Goal: Task Accomplishment & Management: Manage account settings

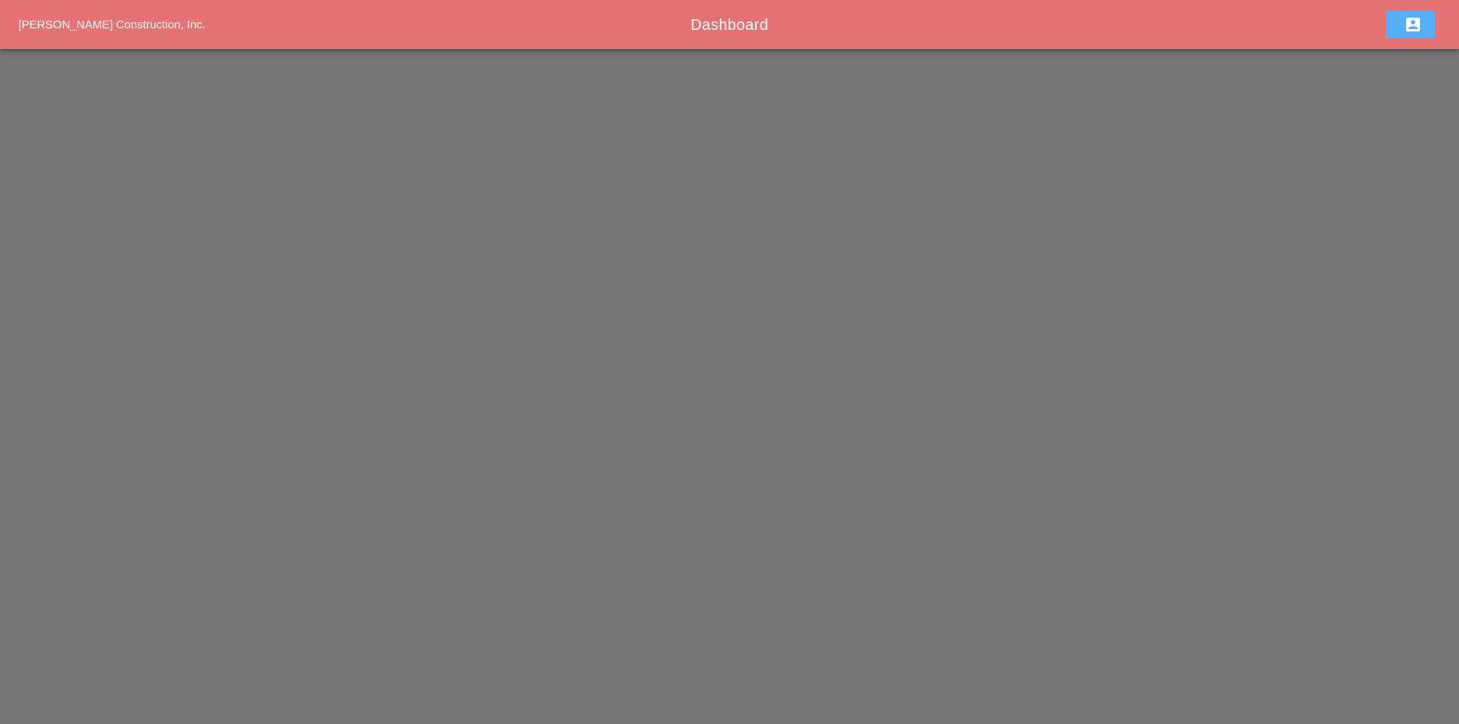
click at [1387, 28] on button "account_box" at bounding box center [1409, 25] width 49 height 28
click at [1395, 61] on div "Sign Out" at bounding box center [1413, 66] width 47 height 18
